Goal: Information Seeking & Learning: Learn about a topic

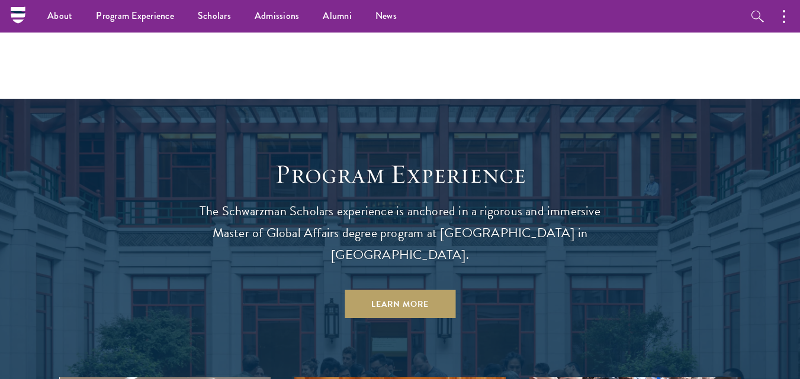
scroll to position [878, 0]
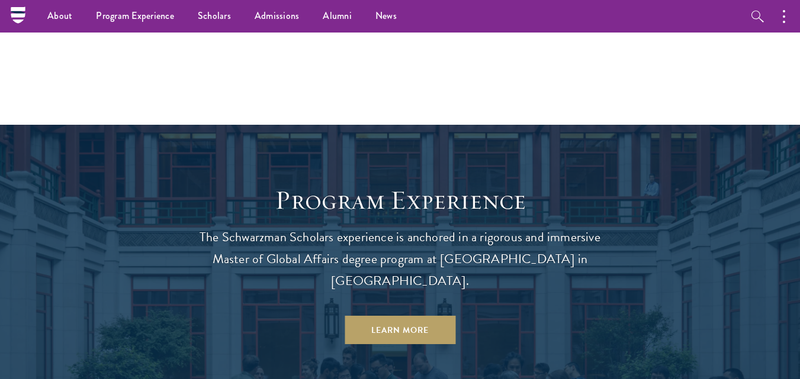
click at [19, 14] on nav "About Overview Leadership Donors Program Experience Overview Curriculum Student…" at bounding box center [325, 16] width 614 height 33
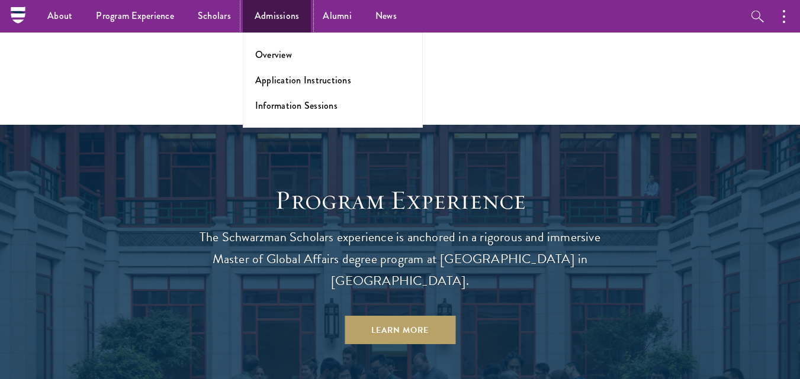
click at [291, 15] on link "Admissions" at bounding box center [277, 16] width 69 height 33
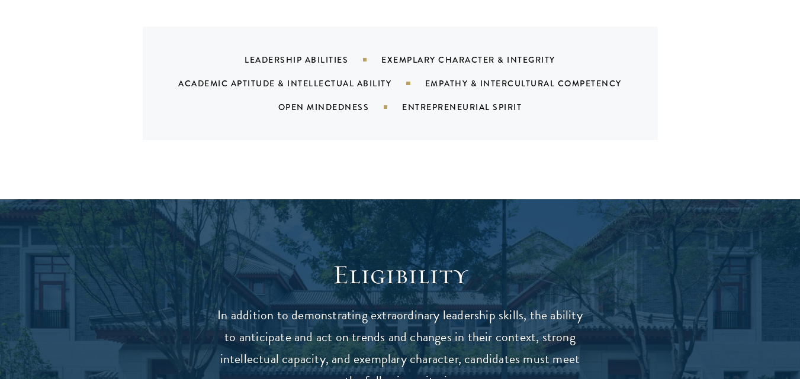
scroll to position [1302, 0]
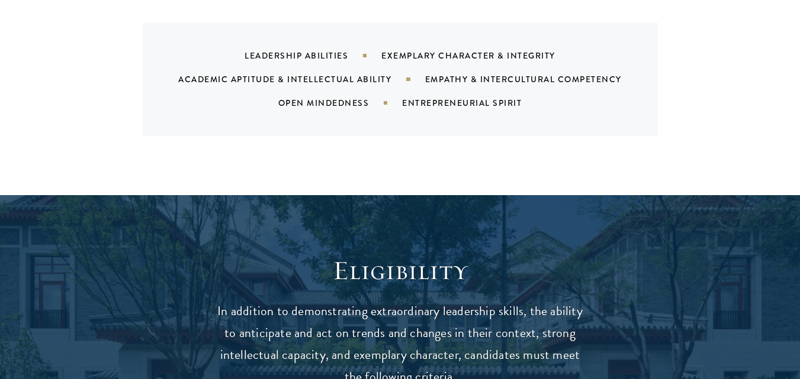
click at [529, 150] on div "What We're Looking For Our cohort of global leaders reflects the diversity, vib…" at bounding box center [400, 7] width 800 height 378
